Goal: Task Accomplishment & Management: Complete application form

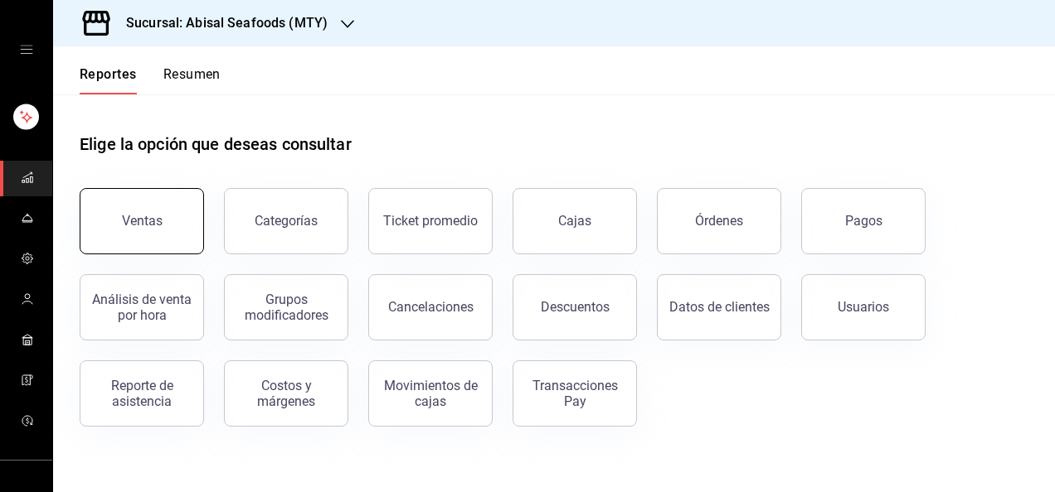
click at [173, 237] on button "Ventas" at bounding box center [142, 221] width 124 height 66
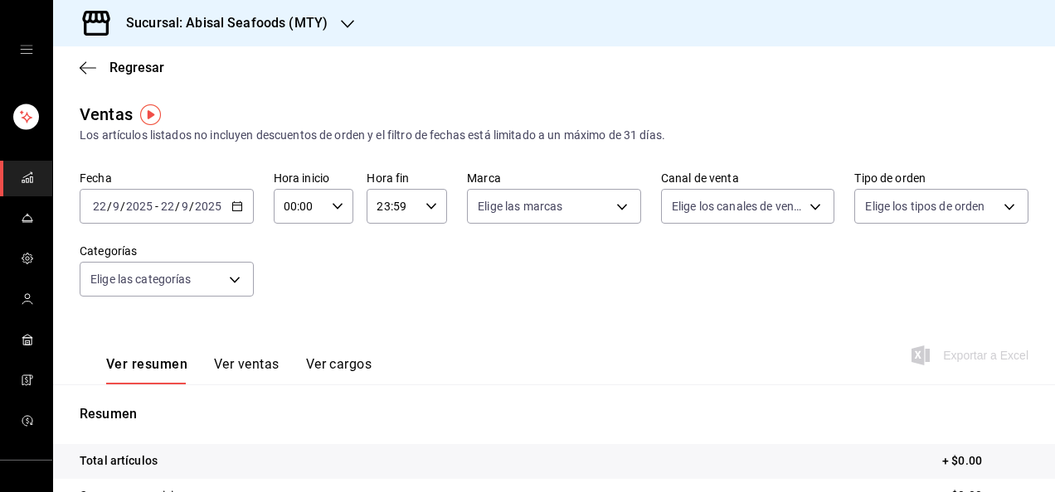
click at [181, 210] on input "9" at bounding box center [185, 206] width 8 height 13
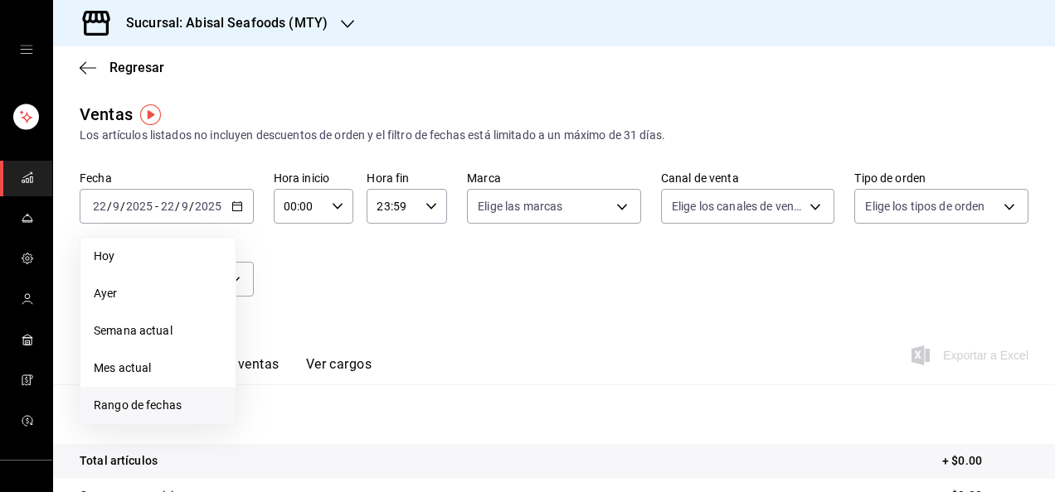
click at [142, 402] on span "Rango de fechas" at bounding box center [158, 405] width 129 height 17
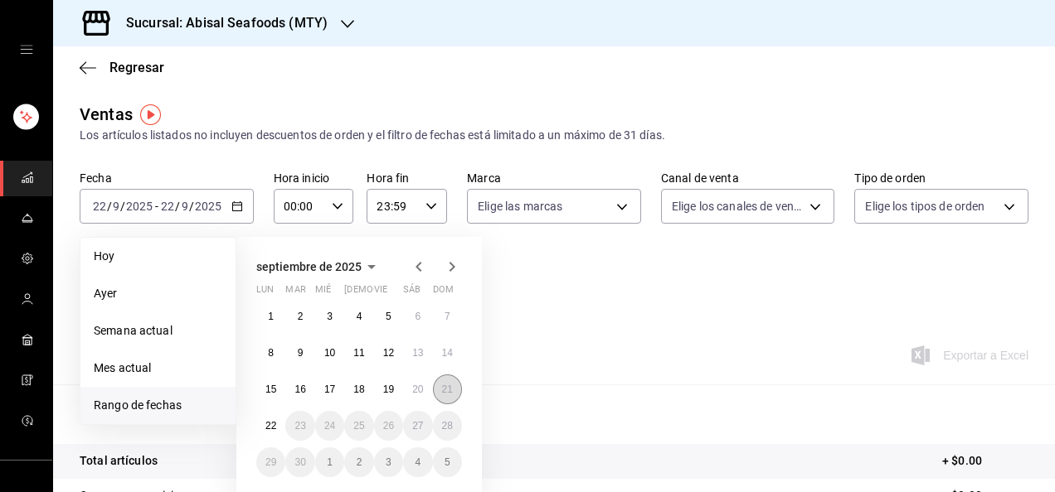
click at [448, 390] on abbr "21" at bounding box center [447, 390] width 11 height 12
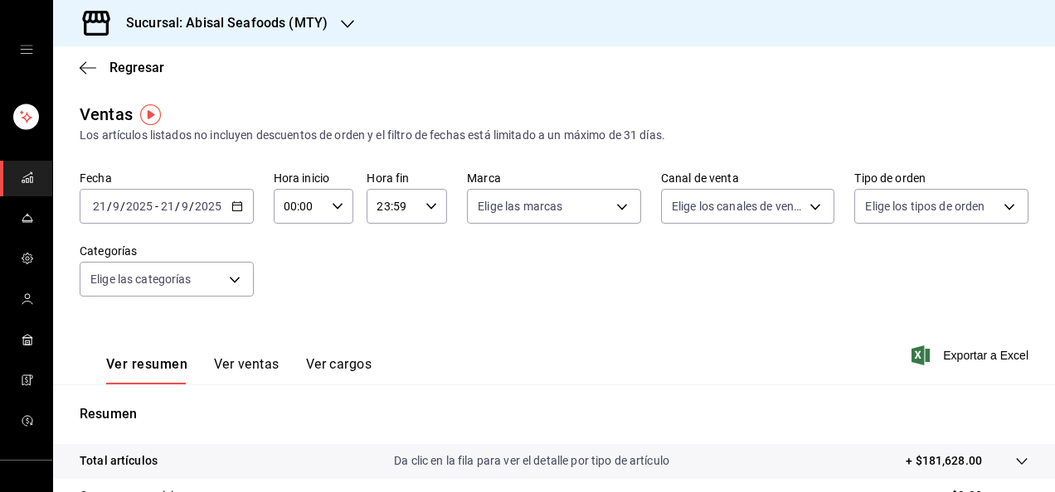
click at [584, 319] on div "Ver resumen Ver ventas Ver cargos Exportar a Excel" at bounding box center [554, 351] width 1002 height 68
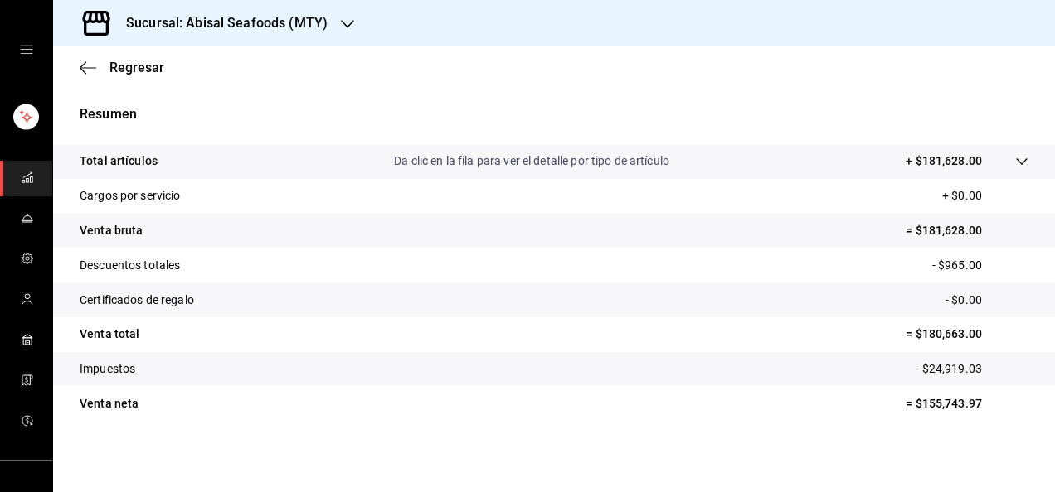
scroll to position [302, 0]
click at [134, 69] on span "Regresar" at bounding box center [136, 68] width 55 height 16
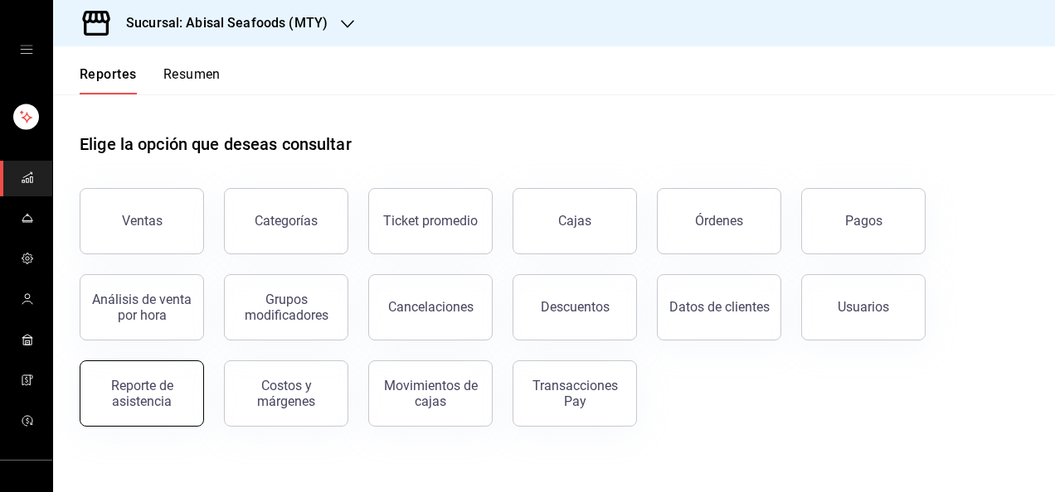
click at [143, 403] on div "Reporte de asistencia" at bounding box center [141, 394] width 103 height 32
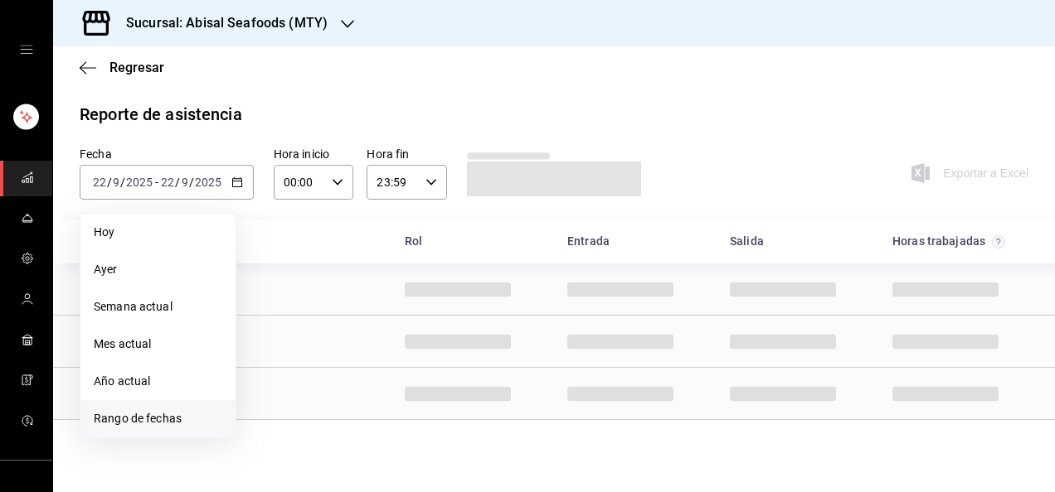
click at [134, 425] on span "Rango de fechas" at bounding box center [158, 418] width 129 height 17
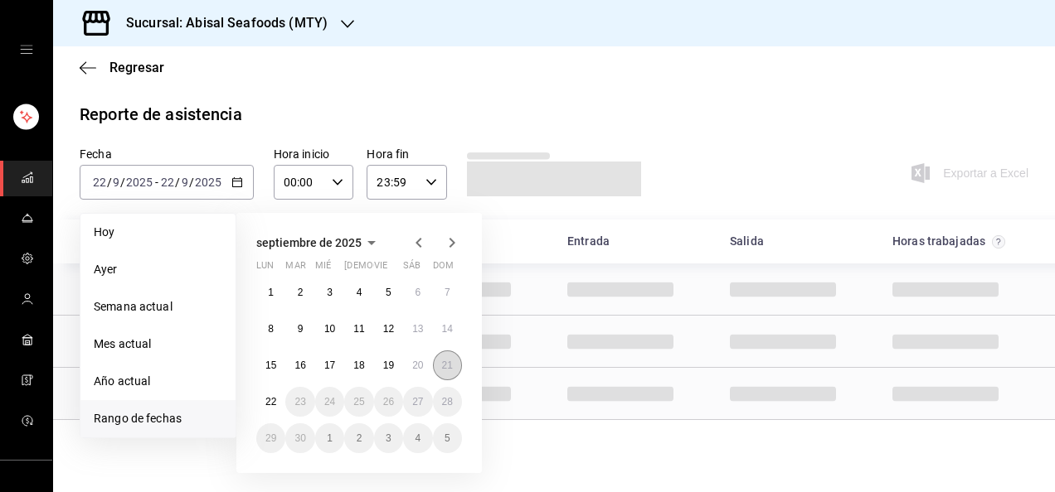
click at [457, 369] on button "21" at bounding box center [447, 366] width 29 height 30
click at [265, 364] on abbr "15" at bounding box center [270, 366] width 11 height 12
click at [452, 371] on button "21" at bounding box center [447, 366] width 29 height 30
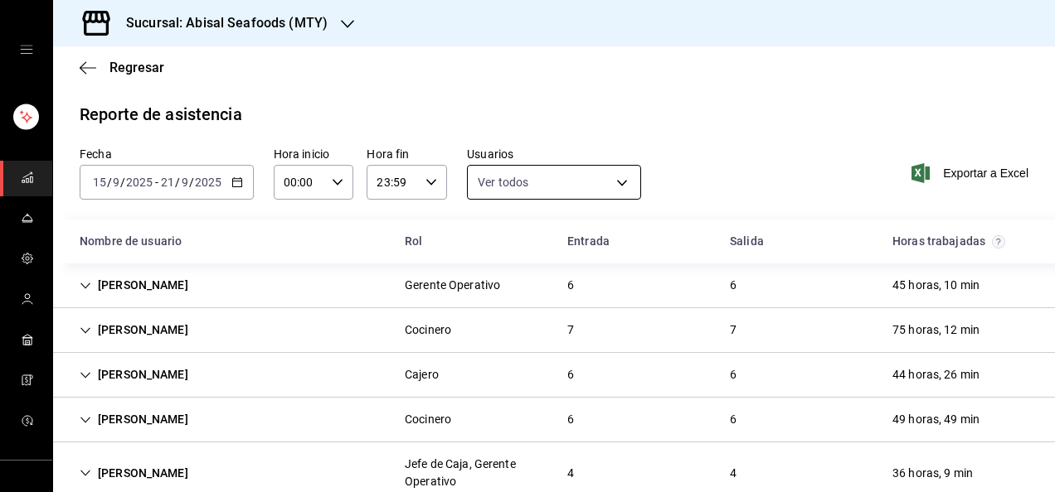
click at [617, 187] on body "Sucursal: [PERSON_NAME] (MTY) Regresar Reporte de asistencia Fecha [DATE] [DATE…" at bounding box center [527, 246] width 1055 height 492
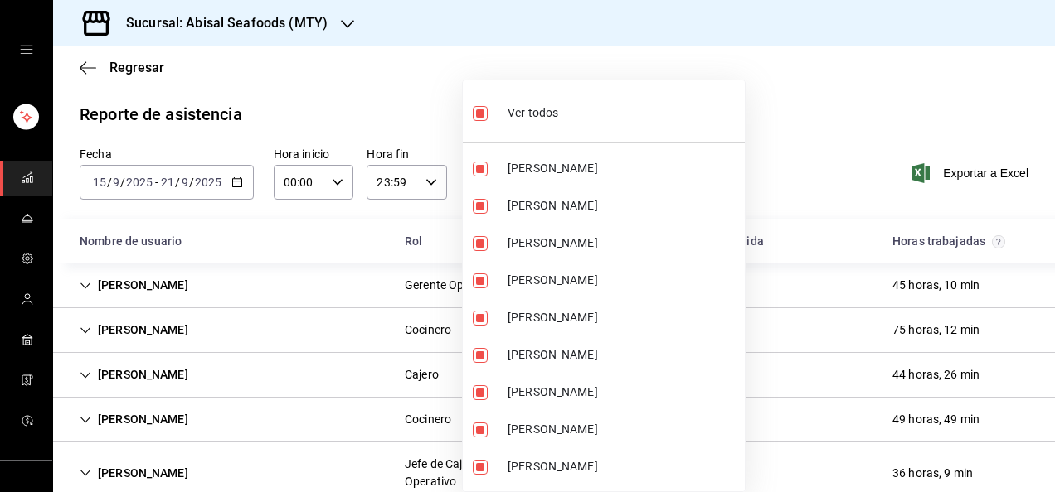
click at [776, 142] on div at bounding box center [527, 246] width 1055 height 492
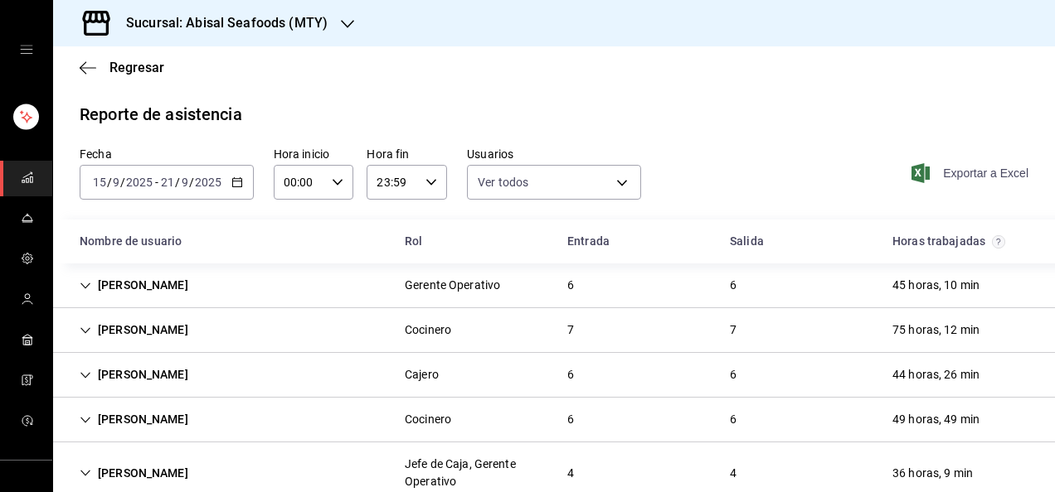
click at [971, 169] on span "Exportar a Excel" at bounding box center [972, 173] width 114 height 20
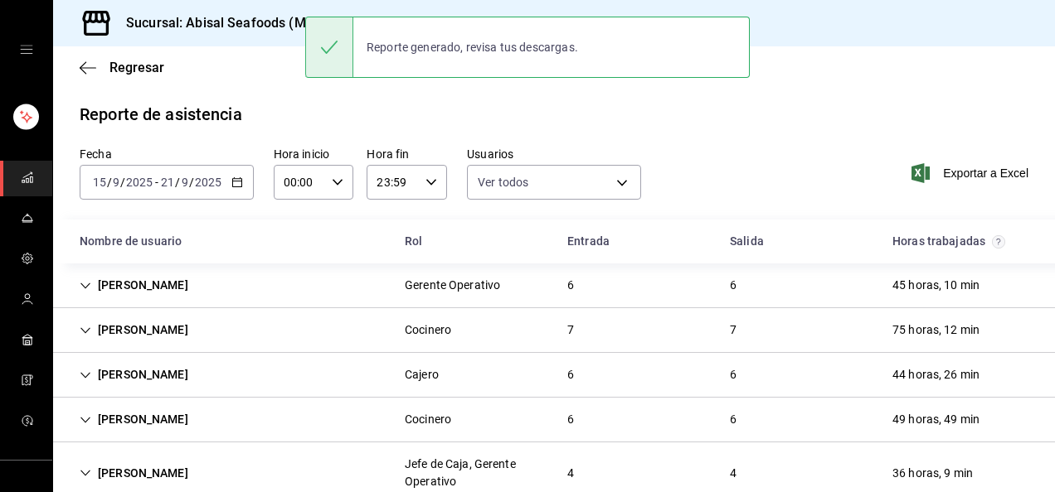
click at [199, 25] on h3 "Sucursal: Abisal Seafoods (MTY)" at bounding box center [220, 23] width 215 height 20
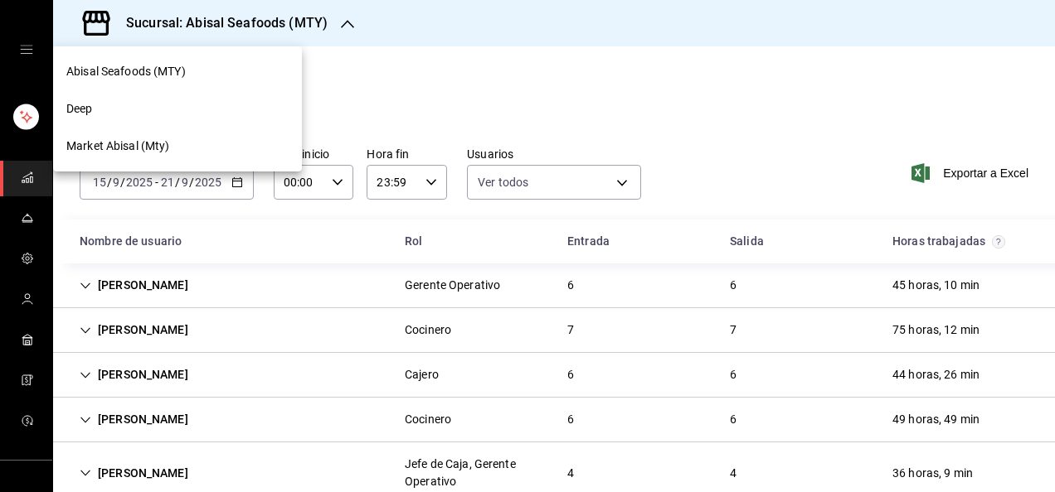
click at [107, 119] on div "Deep" at bounding box center [177, 108] width 249 height 37
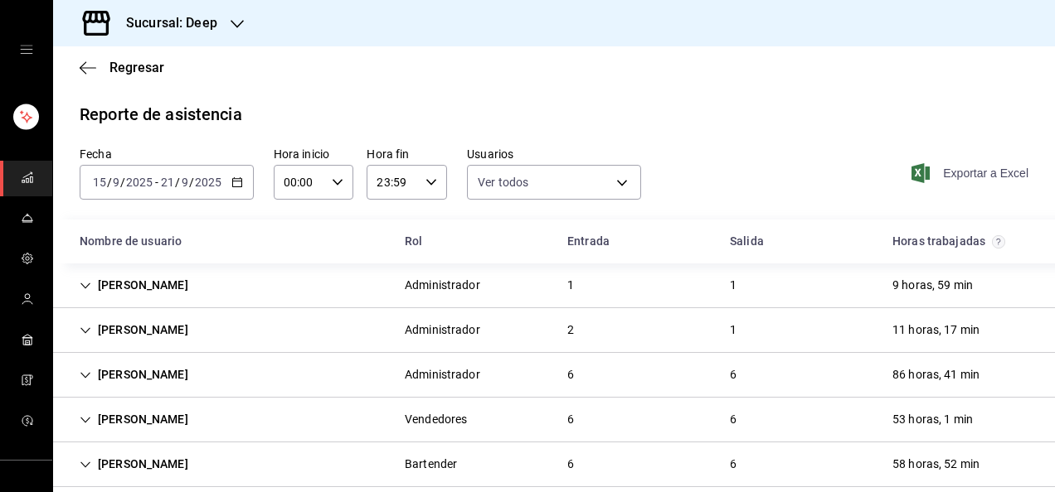
click at [958, 172] on span "Exportar a Excel" at bounding box center [972, 173] width 114 height 20
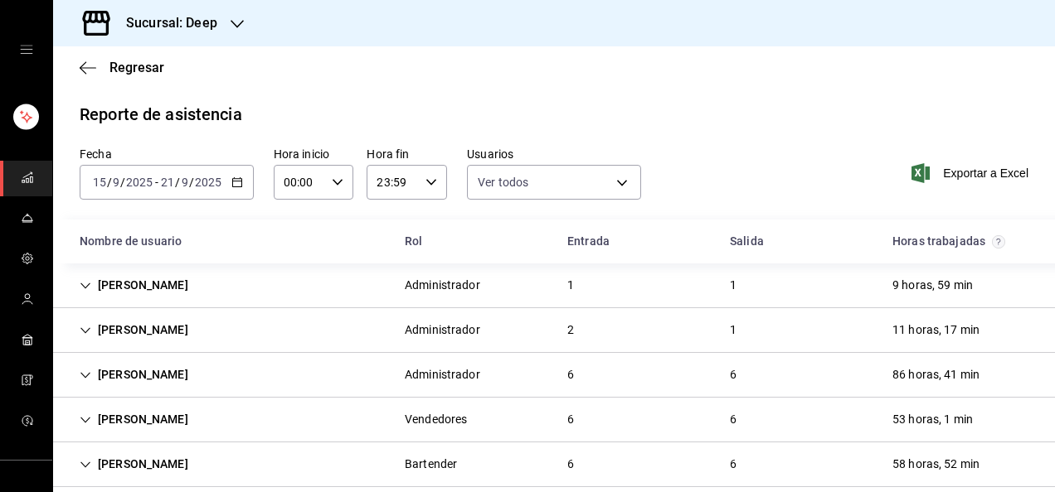
click at [207, 27] on h3 "Sucursal: Deep" at bounding box center [165, 23] width 104 height 20
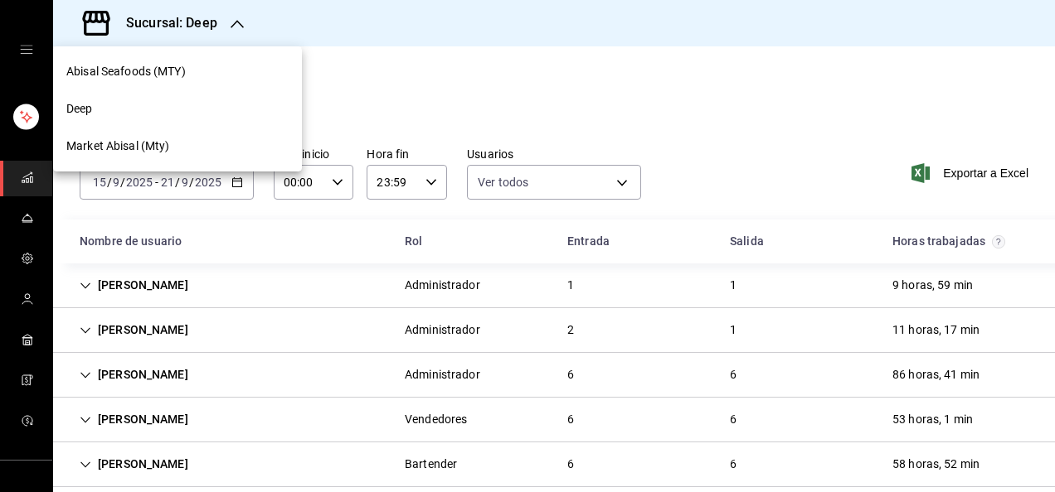
click at [196, 120] on div "Deep" at bounding box center [177, 108] width 249 height 37
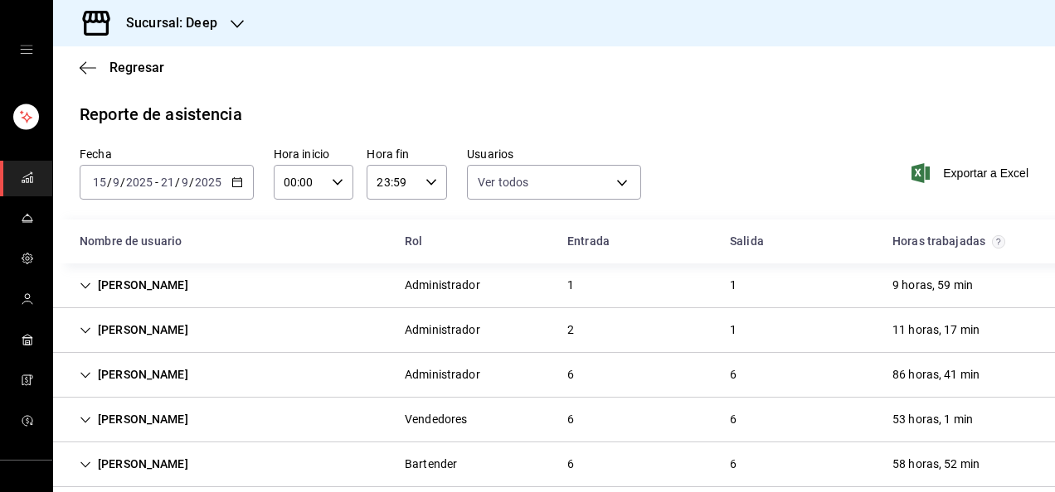
click at [217, 7] on div "Sucursal: Deep" at bounding box center [158, 23] width 184 height 46
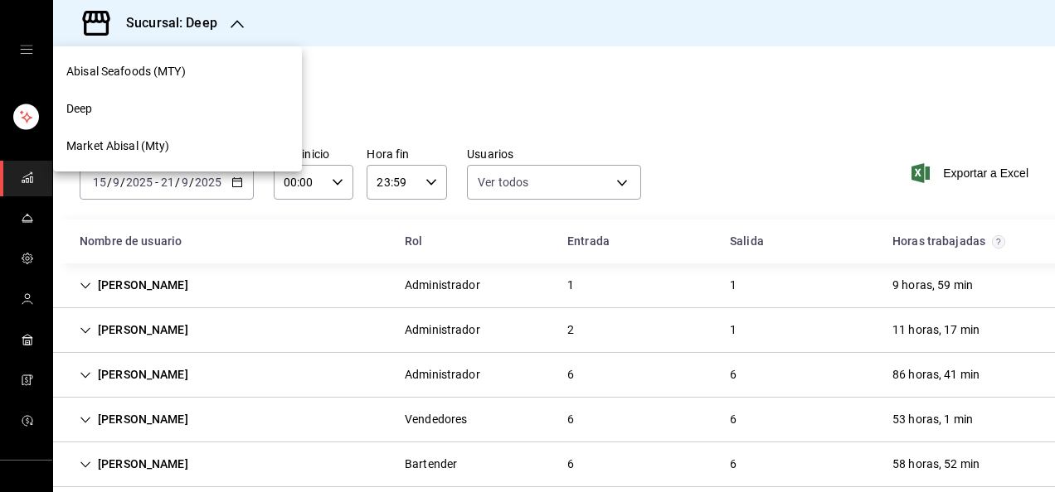
click at [176, 69] on span "Abisal Seafoods (MTY)" at bounding box center [125, 71] width 119 height 17
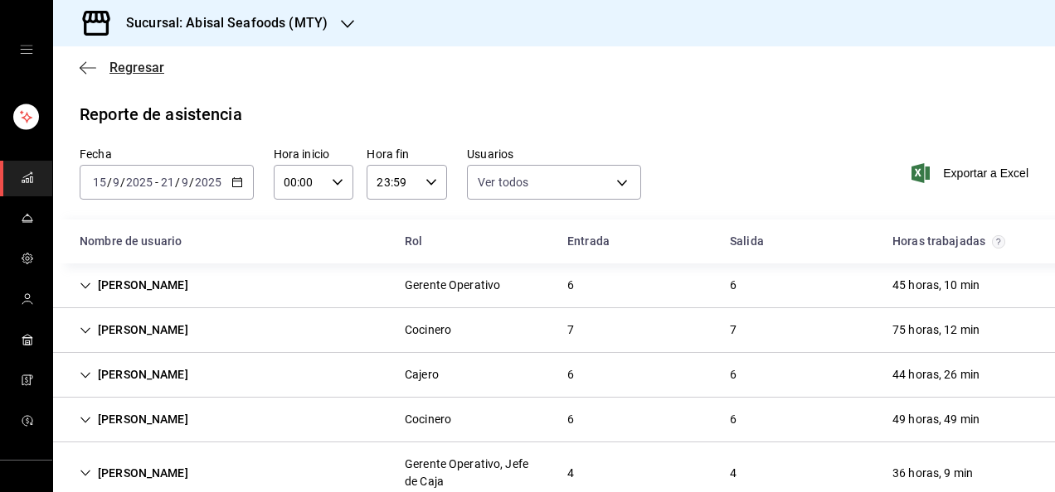
click at [143, 70] on span "Regresar" at bounding box center [136, 68] width 55 height 16
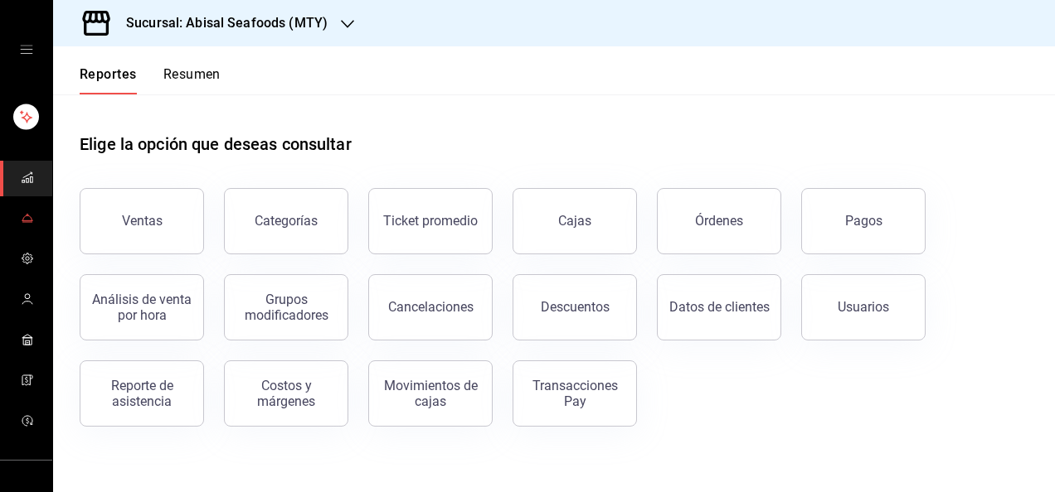
click at [22, 216] on icon "mailbox folders" at bounding box center [27, 217] width 13 height 13
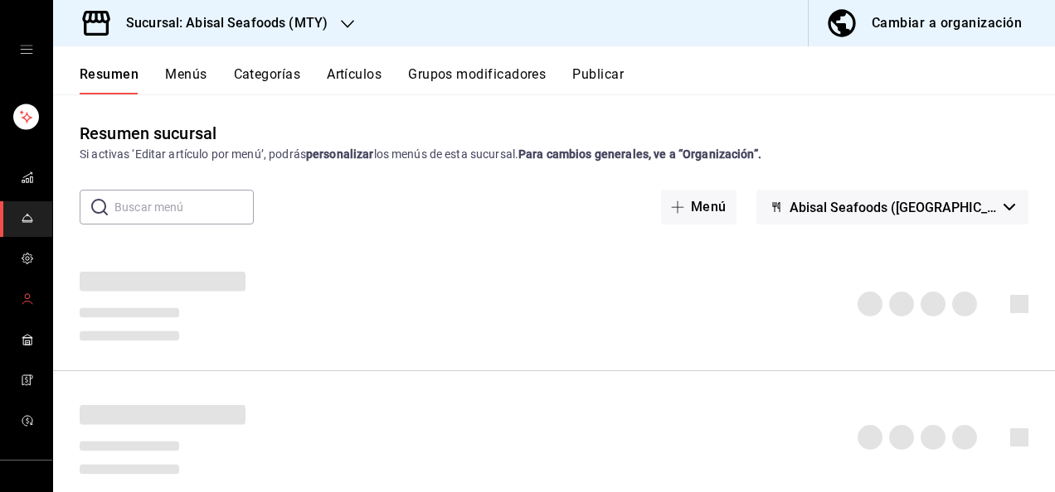
click at [21, 303] on icon "mailbox folders" at bounding box center [27, 299] width 13 height 13
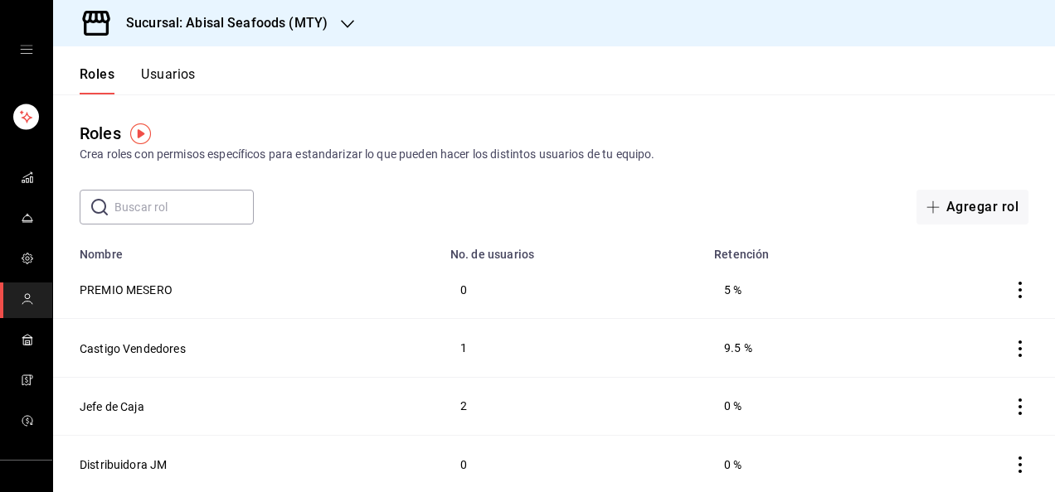
click at [169, 76] on button "Usuarios" at bounding box center [168, 80] width 55 height 28
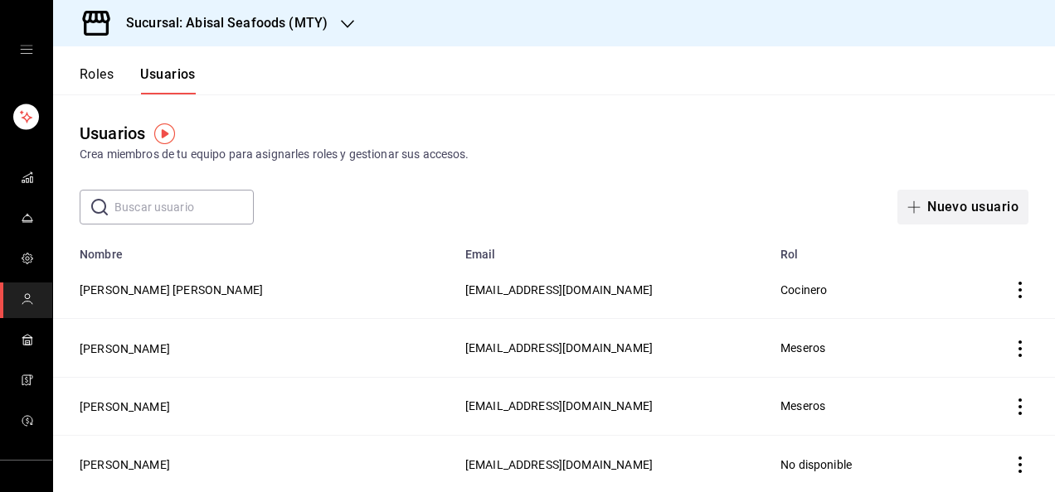
click at [945, 211] on button "Nuevo usuario" at bounding box center [962, 207] width 131 height 35
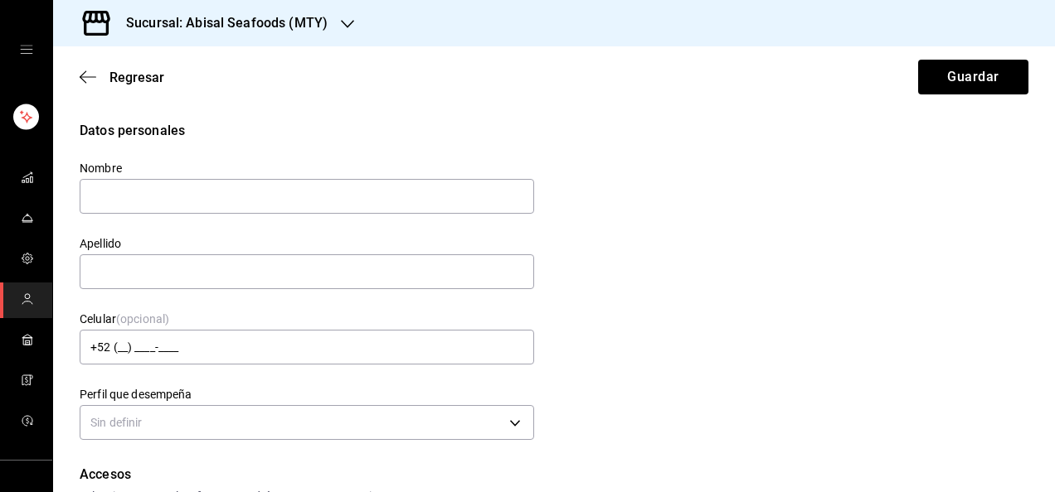
type input "e"
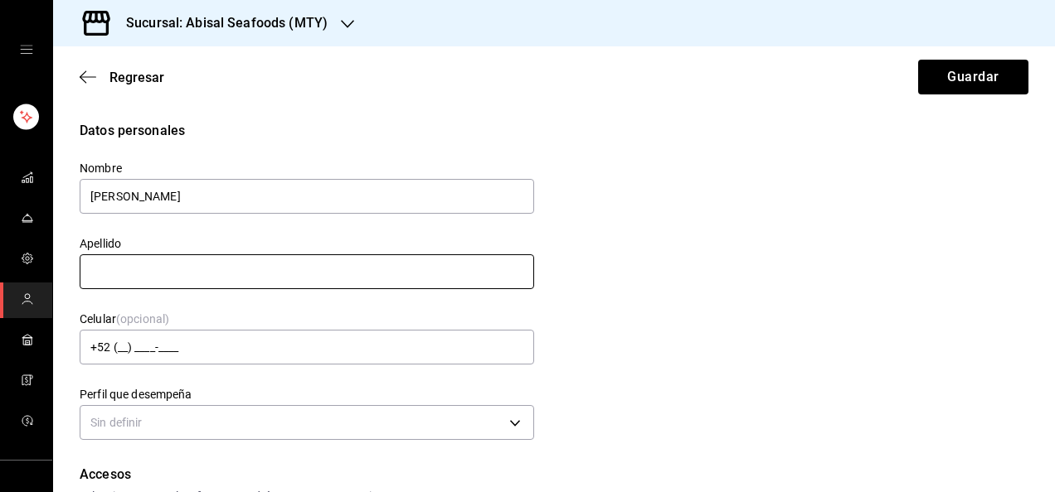
type input "[PERSON_NAME]"
click at [439, 272] on input "text" at bounding box center [307, 272] width 454 height 35
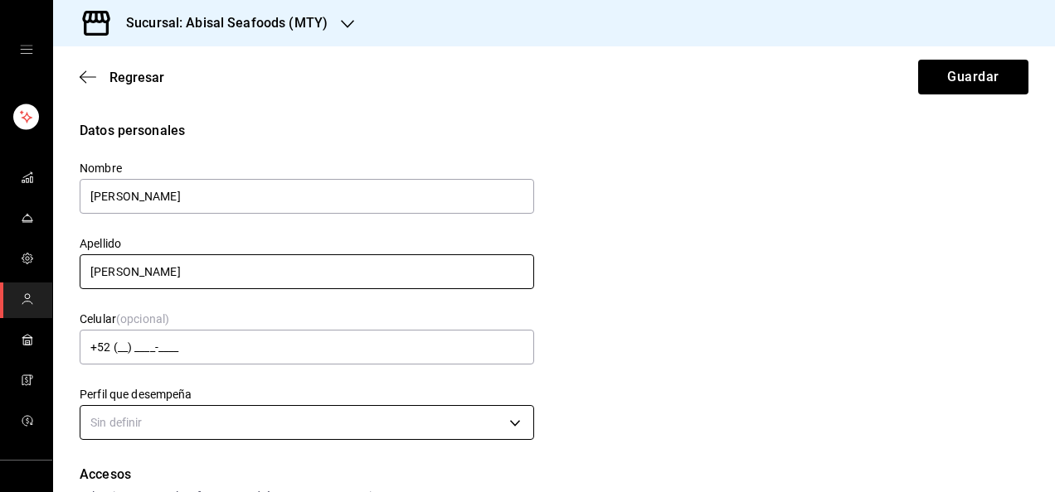
type input "[PERSON_NAME]"
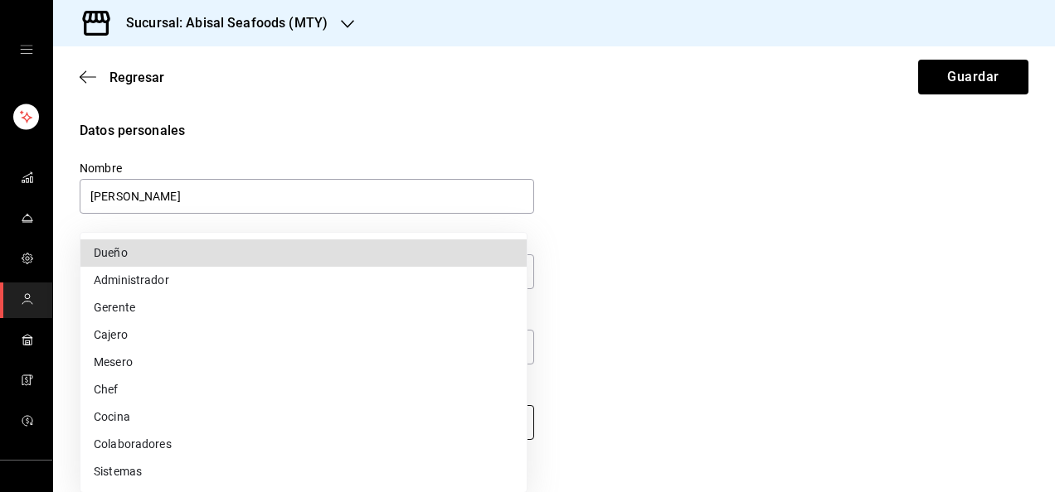
click at [490, 425] on body "Sucursal: Abisal Seafoods (MTY) Regresar Guardar Datos personales Nombre [PERSO…" at bounding box center [527, 246] width 1055 height 492
click at [308, 362] on li "Mesero" at bounding box center [303, 362] width 446 height 27
type input "WAITER"
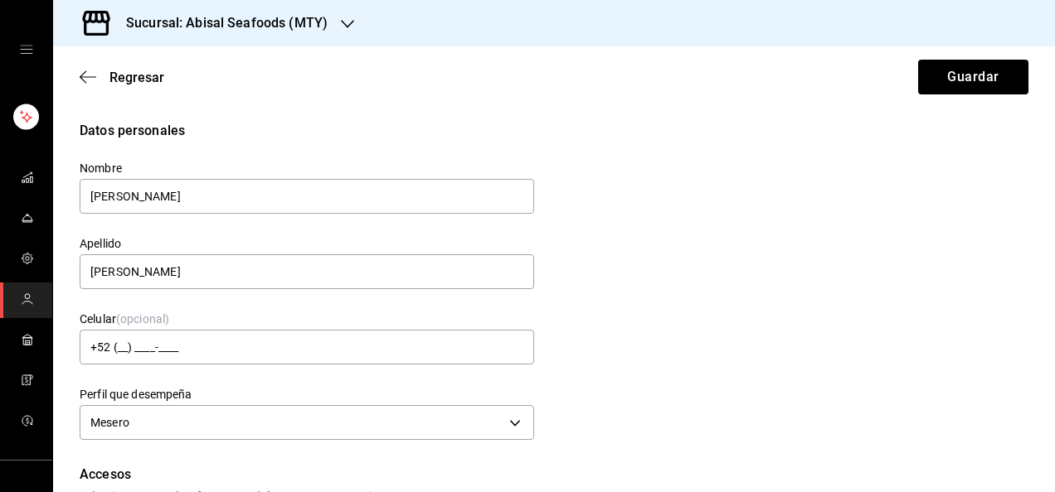
click at [637, 375] on div "Datos personales Nombre [PERSON_NAME] Apellido [PERSON_NAME] Celular (opcional)…" at bounding box center [554, 283] width 949 height 324
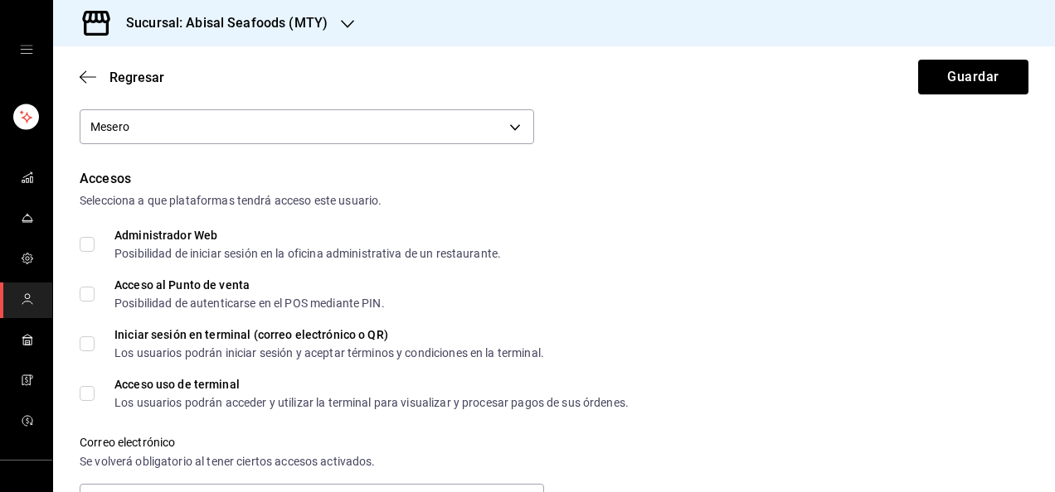
scroll to position [298, 0]
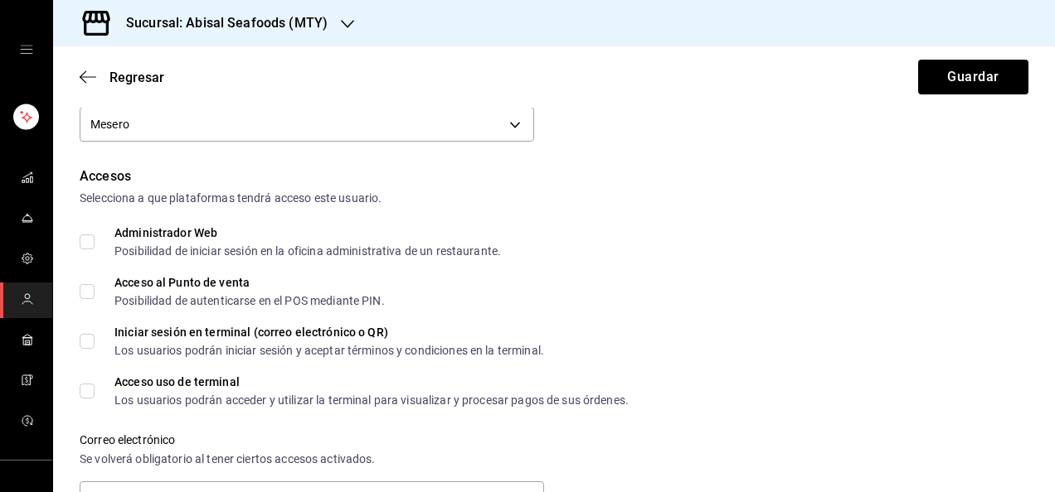
click at [81, 391] on input "Acceso uso de terminal Los usuarios podrán acceder y utilizar la terminal para …" at bounding box center [87, 391] width 15 height 15
checkbox input "true"
click at [87, 295] on input "Acceso al Punto de venta Posibilidad de autenticarse en el POS mediante PIN." at bounding box center [87, 291] width 15 height 15
checkbox input "true"
click at [804, 282] on div "Acceso al Punto de venta Posibilidad de autenticarse en el POS mediante PIN." at bounding box center [554, 292] width 949 height 30
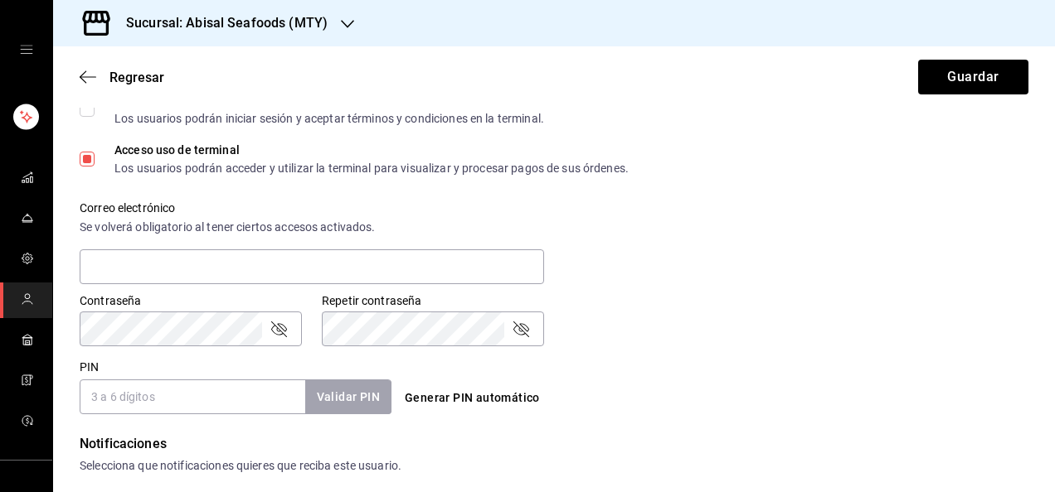
scroll to position [564, 0]
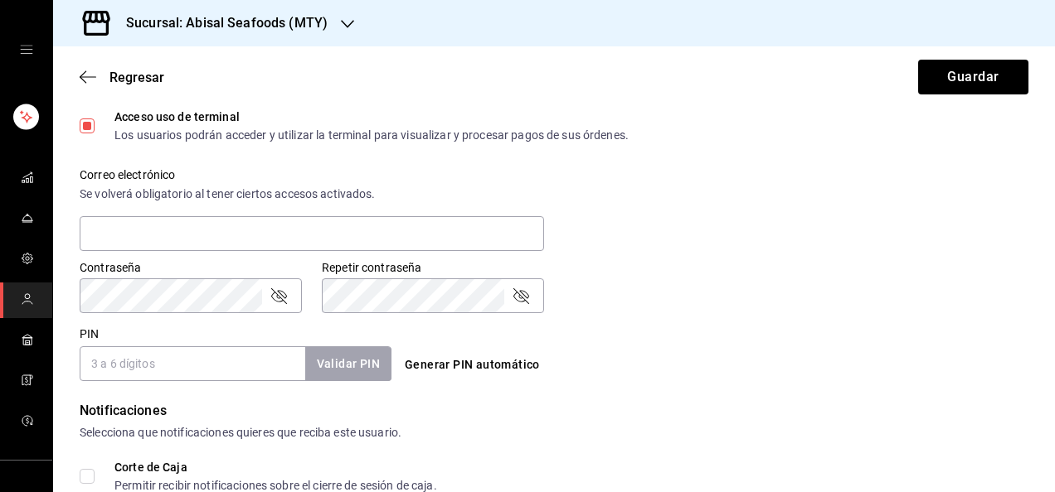
click at [190, 369] on input "PIN" at bounding box center [193, 364] width 226 height 35
type input "1103"
click at [357, 357] on button "Validar PIN" at bounding box center [347, 365] width 88 height 36
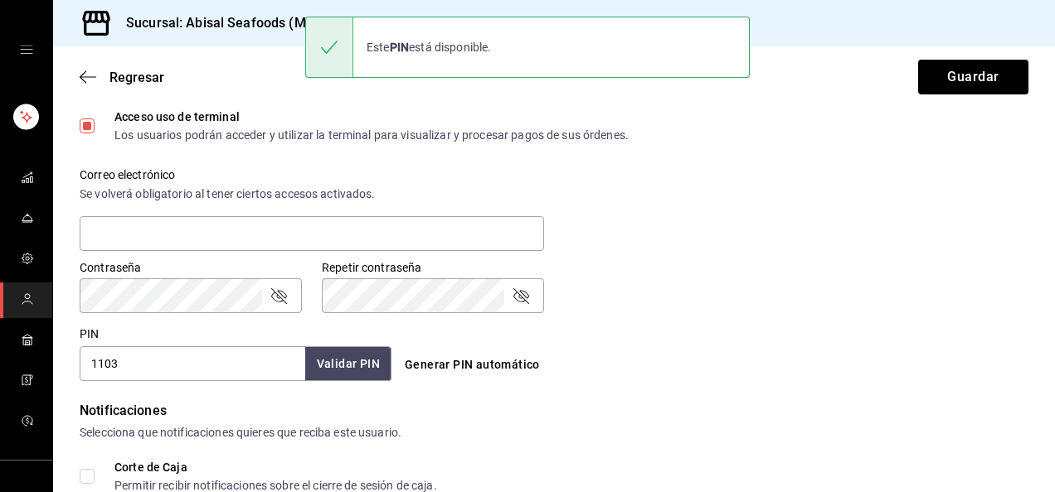
click at [701, 315] on div "Accesos Selecciona a que plataformas tendrá acceso este usuario. Administrador …" at bounding box center [554, 141] width 949 height 480
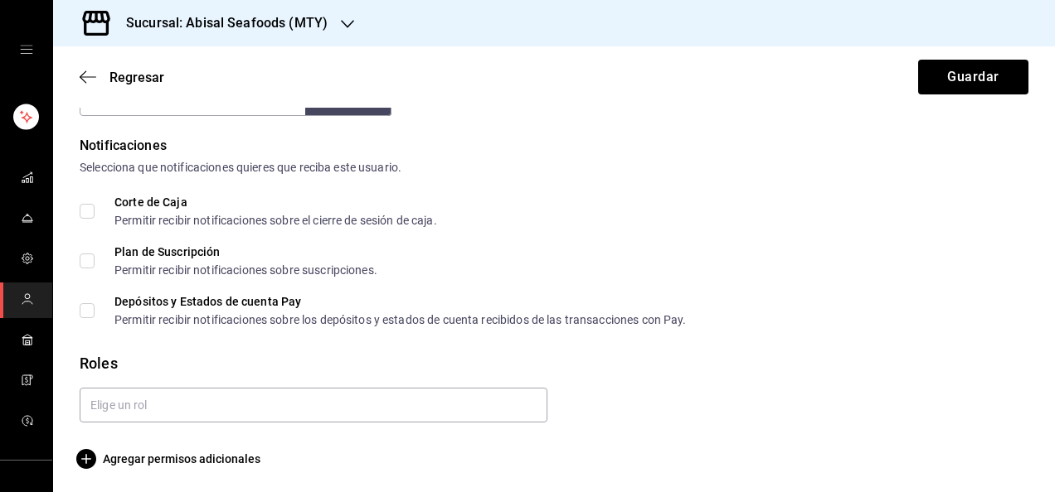
scroll to position [832, 0]
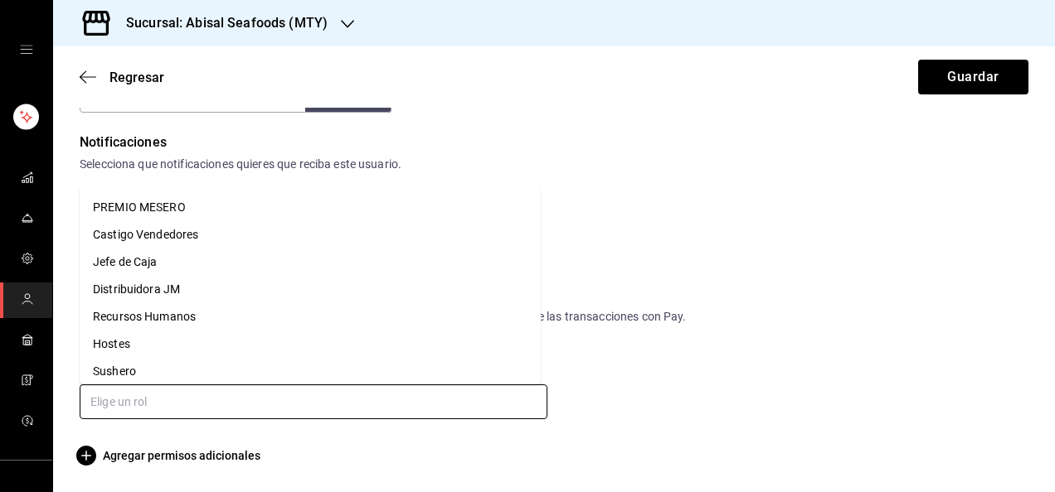
click at [332, 394] on input "text" at bounding box center [314, 402] width 468 height 35
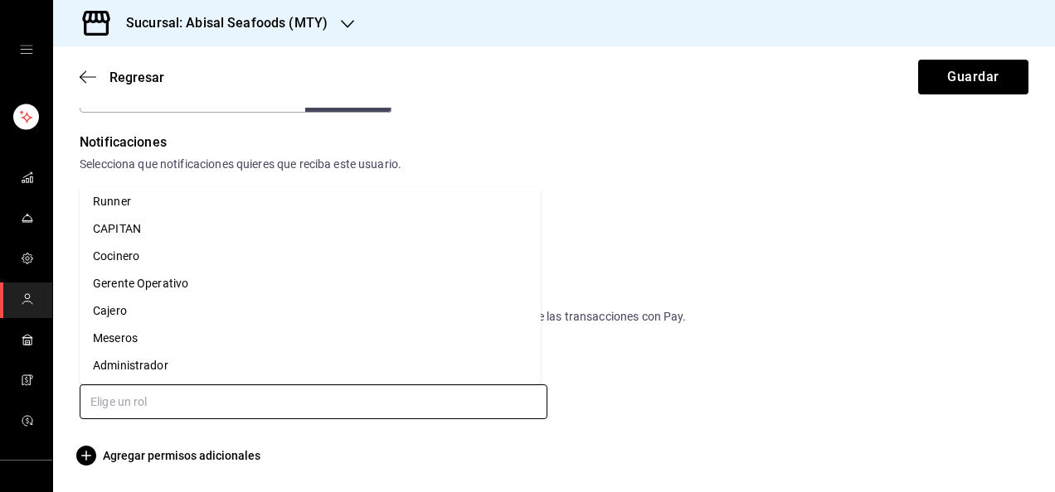
scroll to position [308, 0]
click at [469, 343] on li "Meseros" at bounding box center [310, 336] width 461 height 27
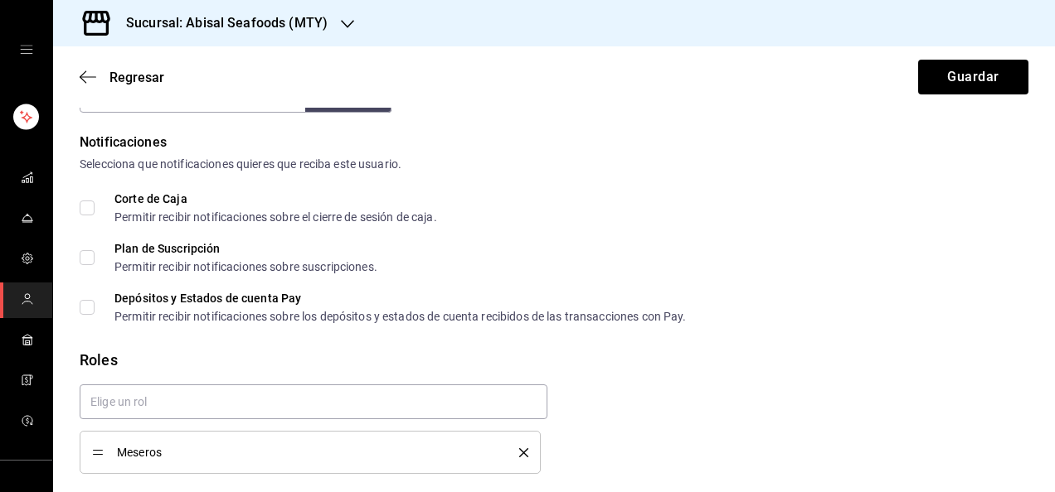
click at [858, 194] on div "Corte de Caja Permitir recibir notificaciones sobre el cierre de sesión de caja." at bounding box center [554, 208] width 949 height 30
click at [962, 75] on button "Guardar" at bounding box center [973, 77] width 110 height 35
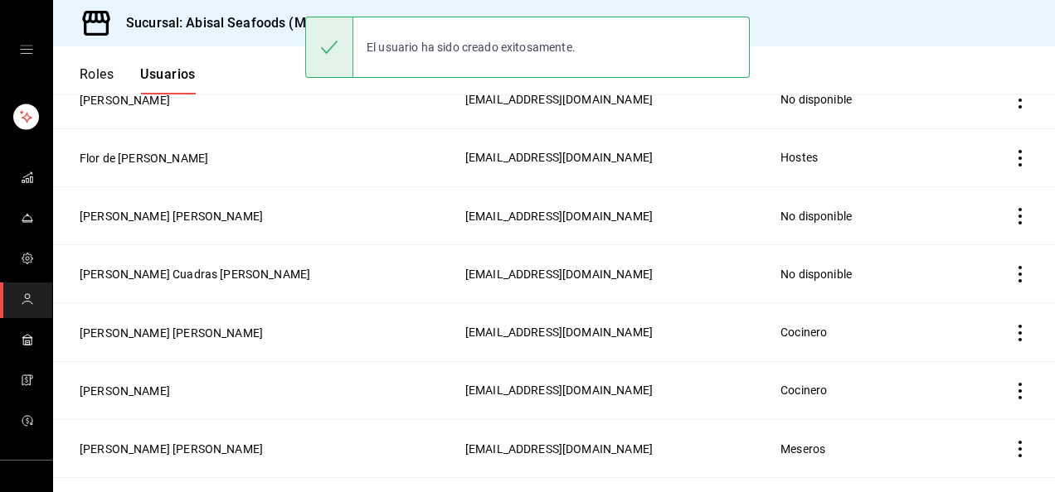
scroll to position [890, 0]
